Goal: Check status: Check status

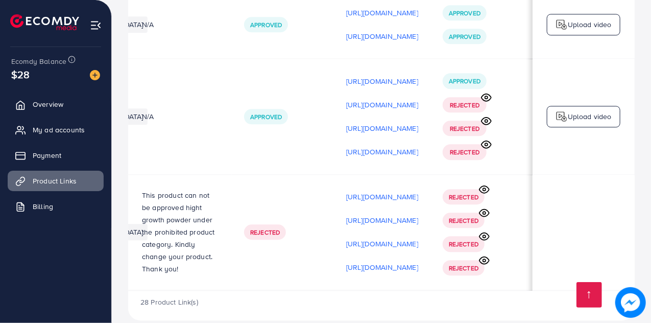
scroll to position [0, 303]
click at [489, 92] on icon at bounding box center [486, 97] width 11 height 11
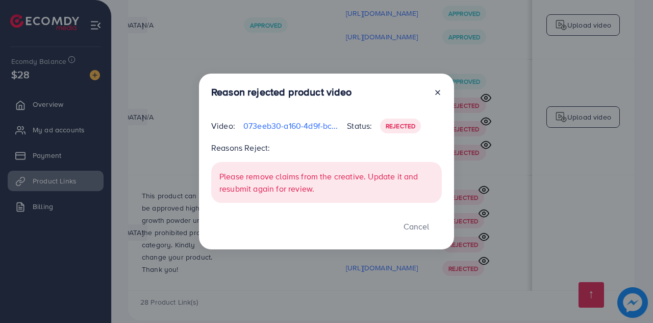
click at [438, 95] on icon at bounding box center [438, 92] width 8 height 8
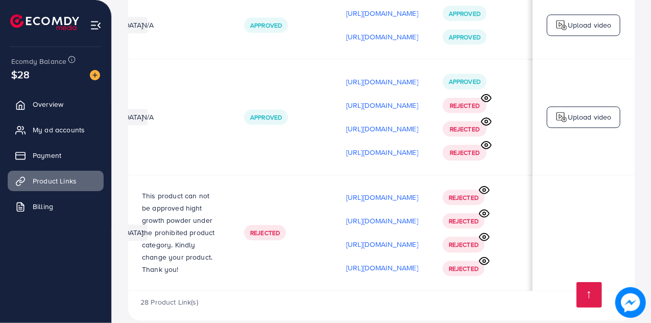
click at [485, 118] on icon at bounding box center [486, 121] width 10 height 7
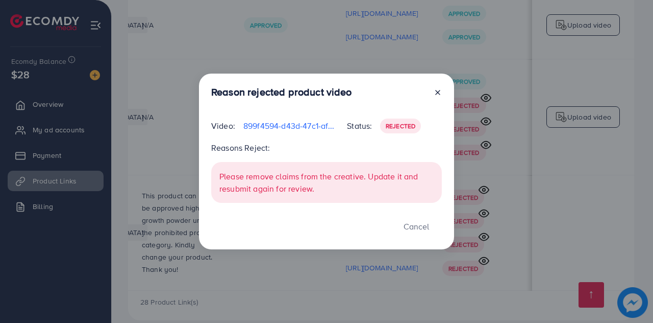
click at [401, 124] on span "Rejected" at bounding box center [401, 125] width 30 height 9
click at [438, 92] on line at bounding box center [438, 92] width 4 height 4
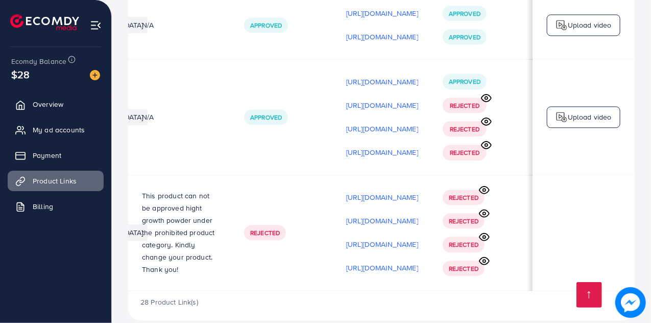
scroll to position [1, 303]
click at [484, 141] on icon at bounding box center [486, 144] width 10 height 7
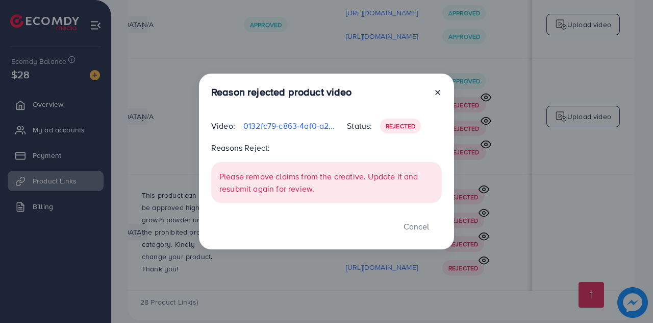
click at [437, 93] on line at bounding box center [438, 92] width 4 height 4
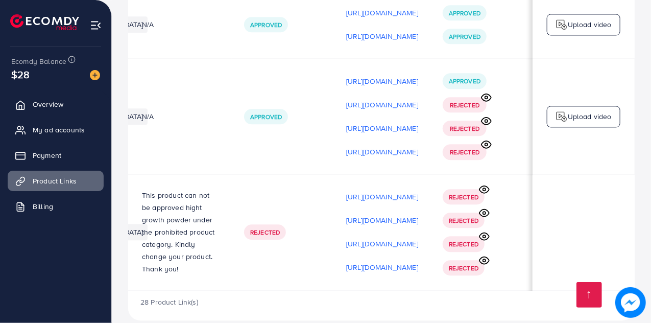
click at [485, 92] on icon at bounding box center [486, 97] width 11 height 11
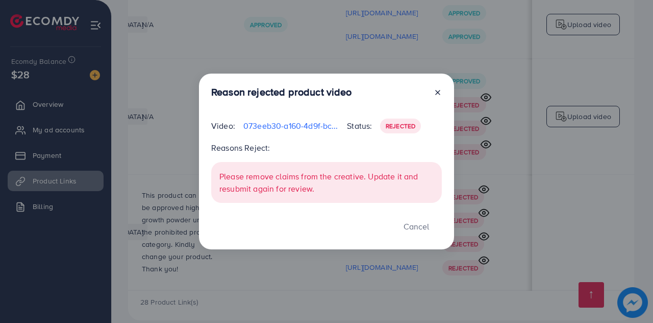
click at [437, 93] on line at bounding box center [438, 92] width 4 height 4
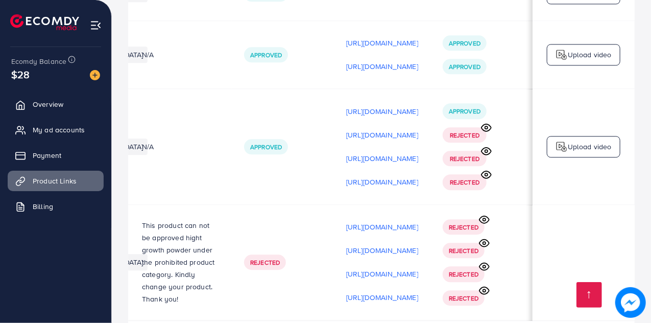
scroll to position [3214, 0]
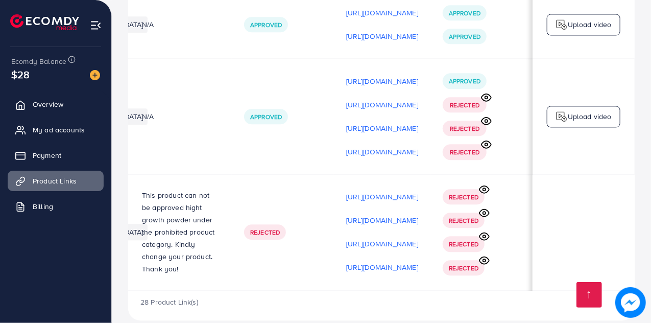
click at [485, 209] on icon at bounding box center [484, 212] width 10 height 7
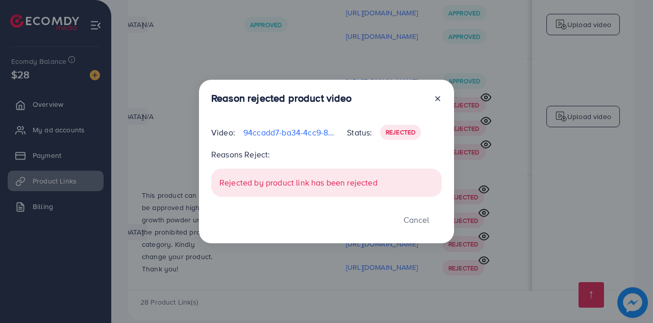
click at [439, 101] on icon at bounding box center [438, 98] width 8 height 8
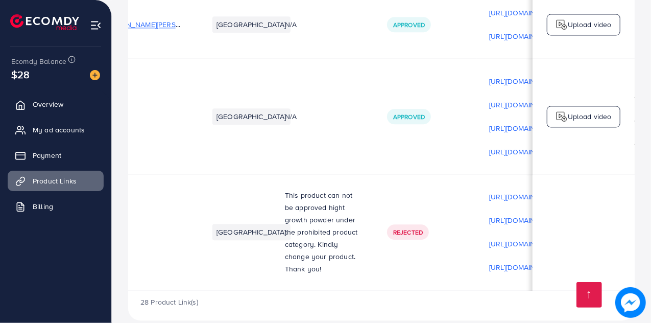
scroll to position [1, 105]
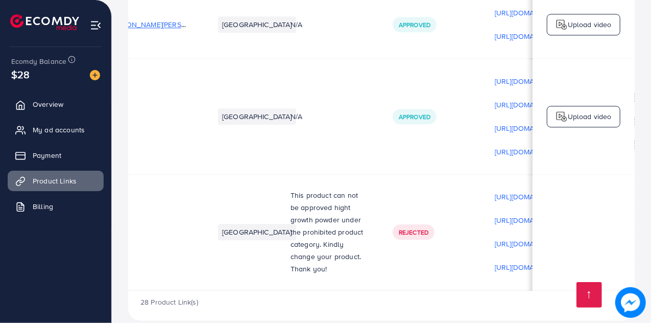
click at [107, 227] on span "[URL][DOMAIN_NAME]" at bounding box center [71, 232] width 72 height 10
